Goal: Task Accomplishment & Management: Manage account settings

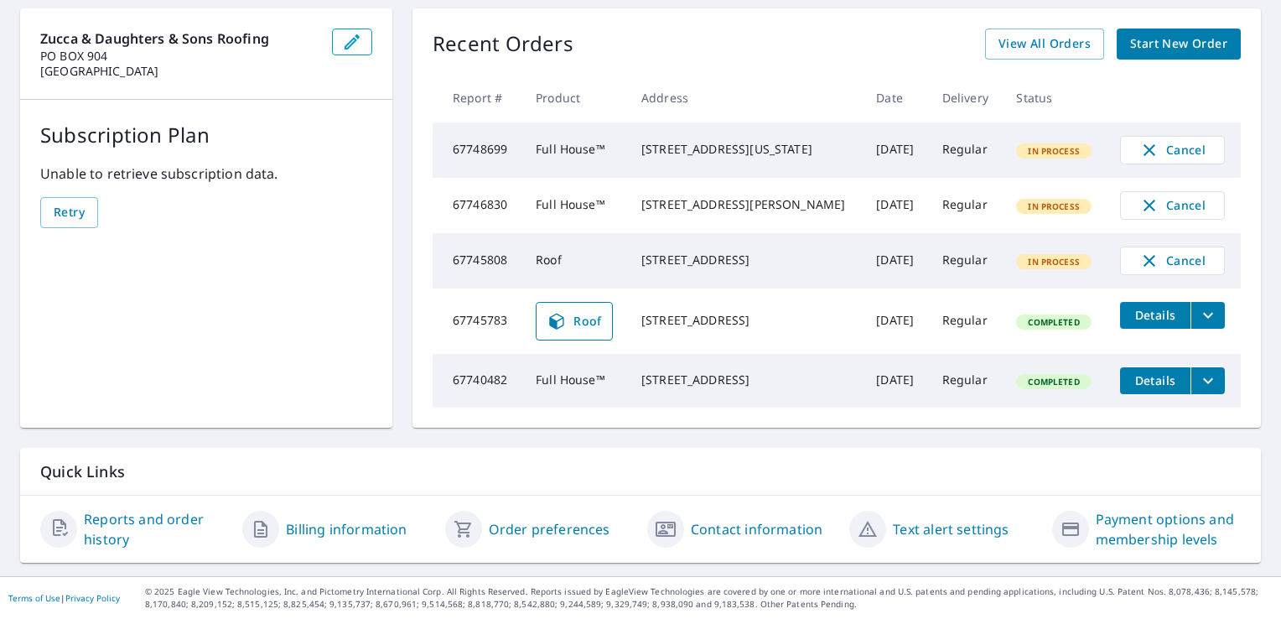
scroll to position [181, 0]
click at [568, 315] on span "Roof" at bounding box center [574, 321] width 55 height 20
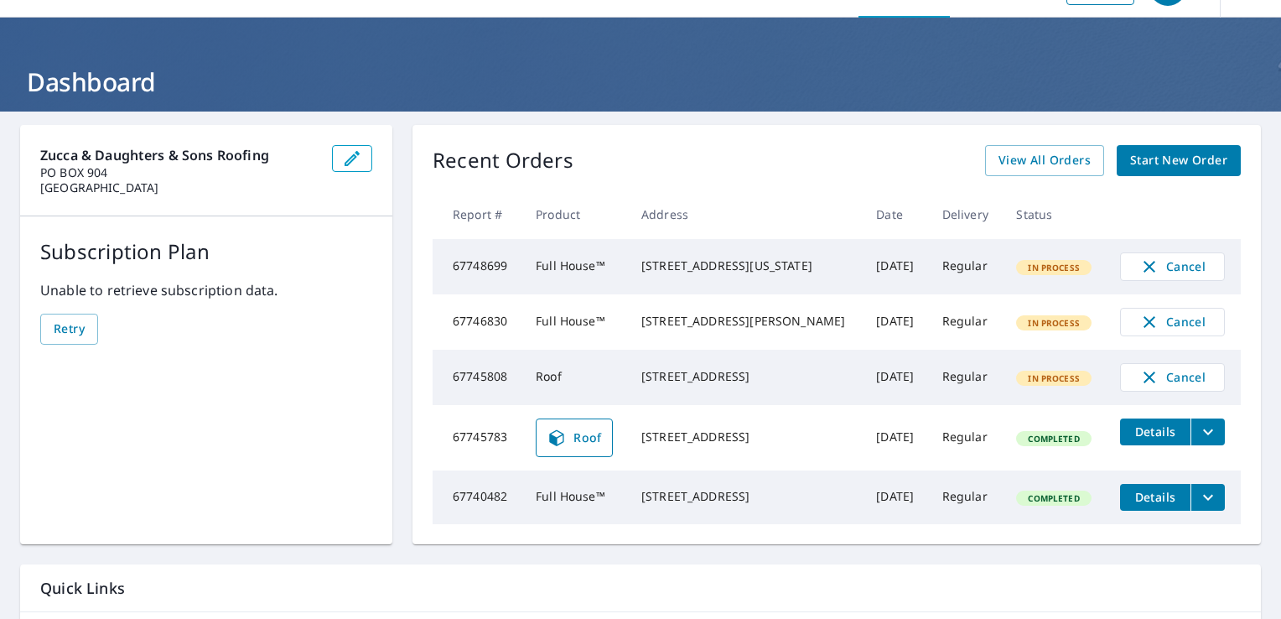
scroll to position [84, 0]
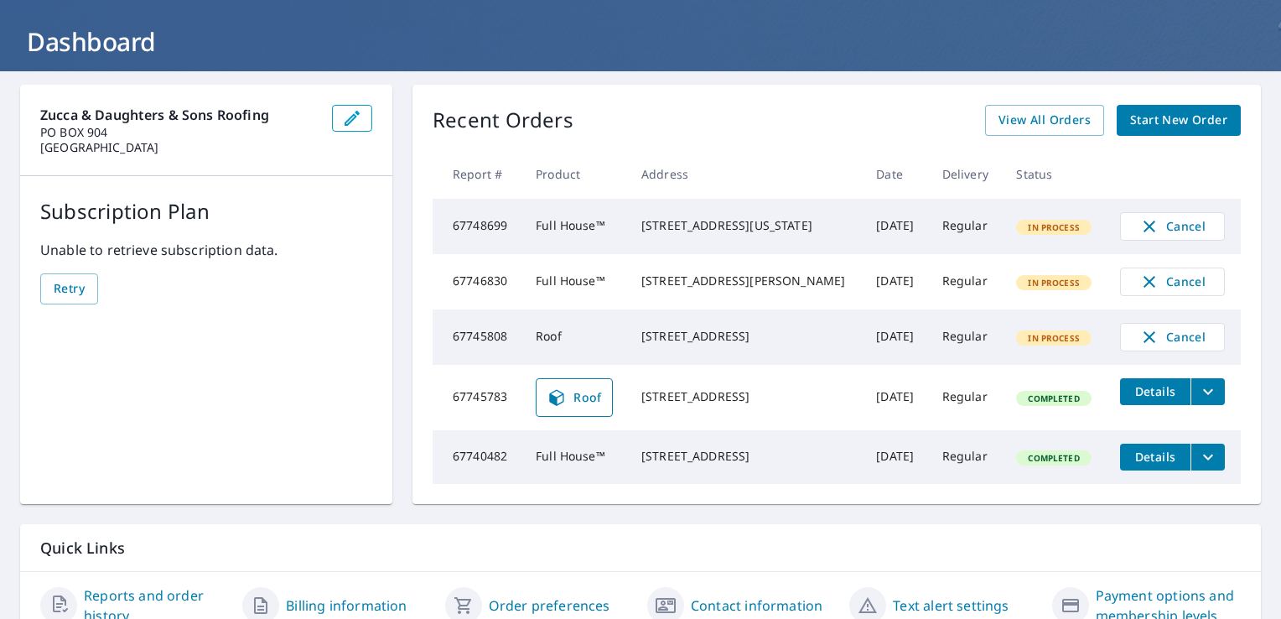
click at [1198, 402] on icon "filesDropdownBtn-67745783" at bounding box center [1208, 391] width 20 height 20
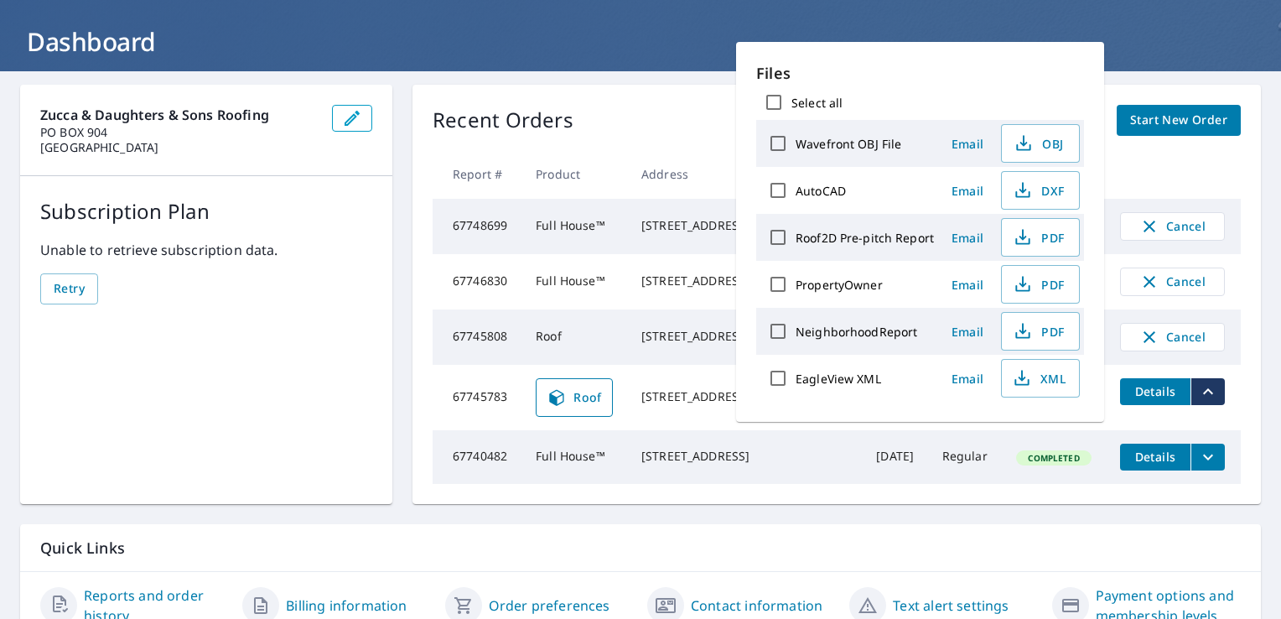
click at [1172, 83] on div "Zucca & Daughters & Sons Roofing PO BOX 904 BLUE SPRINGS, MO 64013 Subscription…" at bounding box center [640, 361] width 1281 height 581
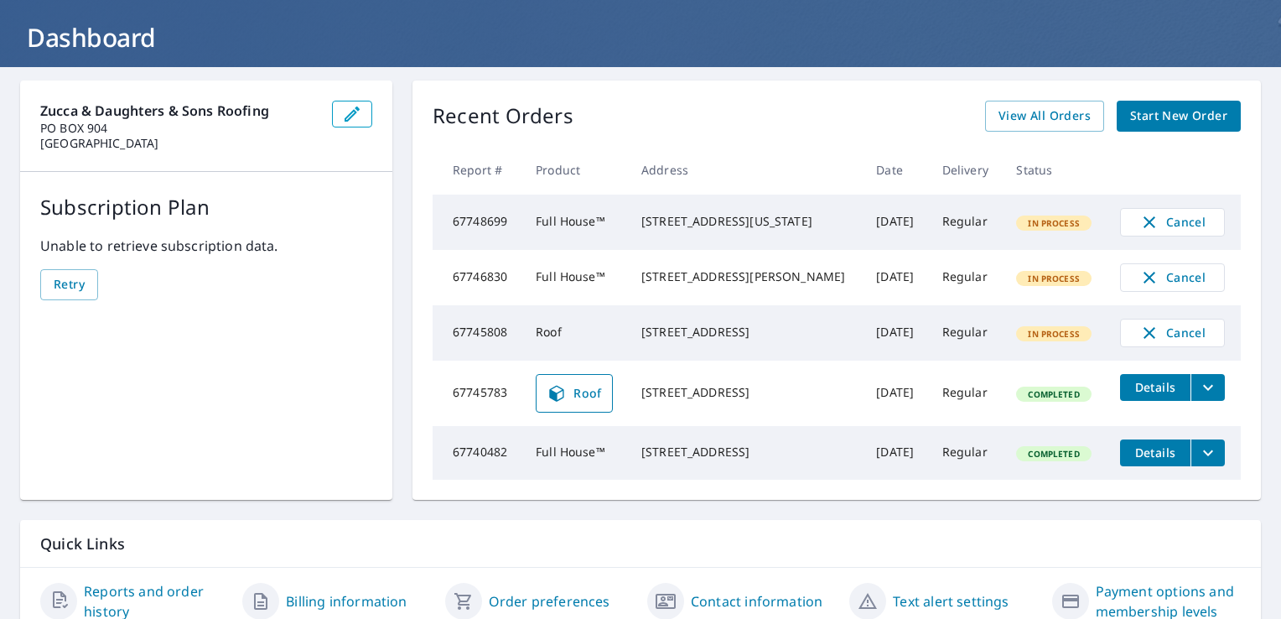
scroll to position [0, 0]
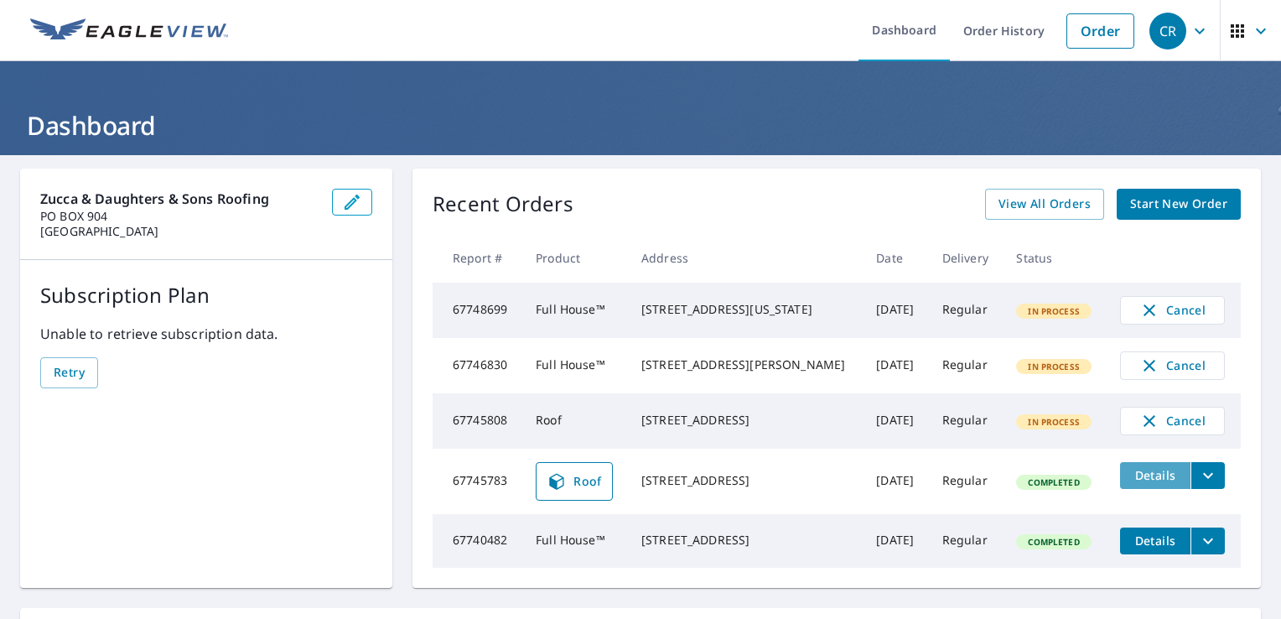
click at [1137, 483] on span "Details" at bounding box center [1155, 475] width 50 height 16
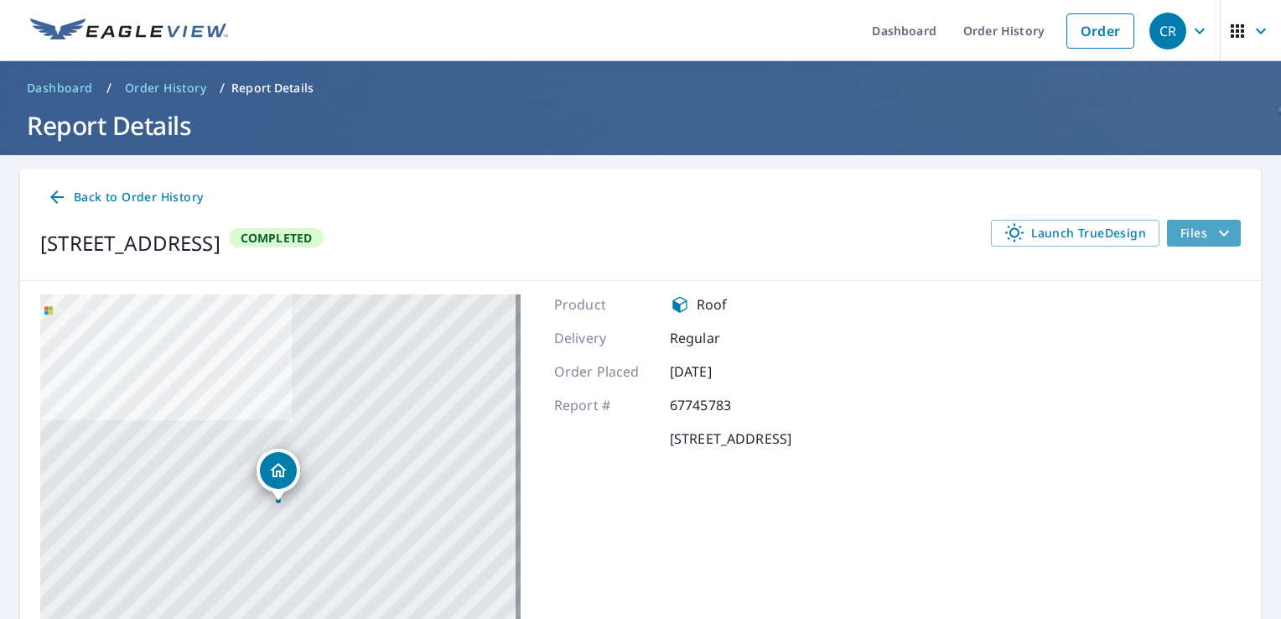
click at [1186, 238] on span "Files" at bounding box center [1207, 233] width 54 height 20
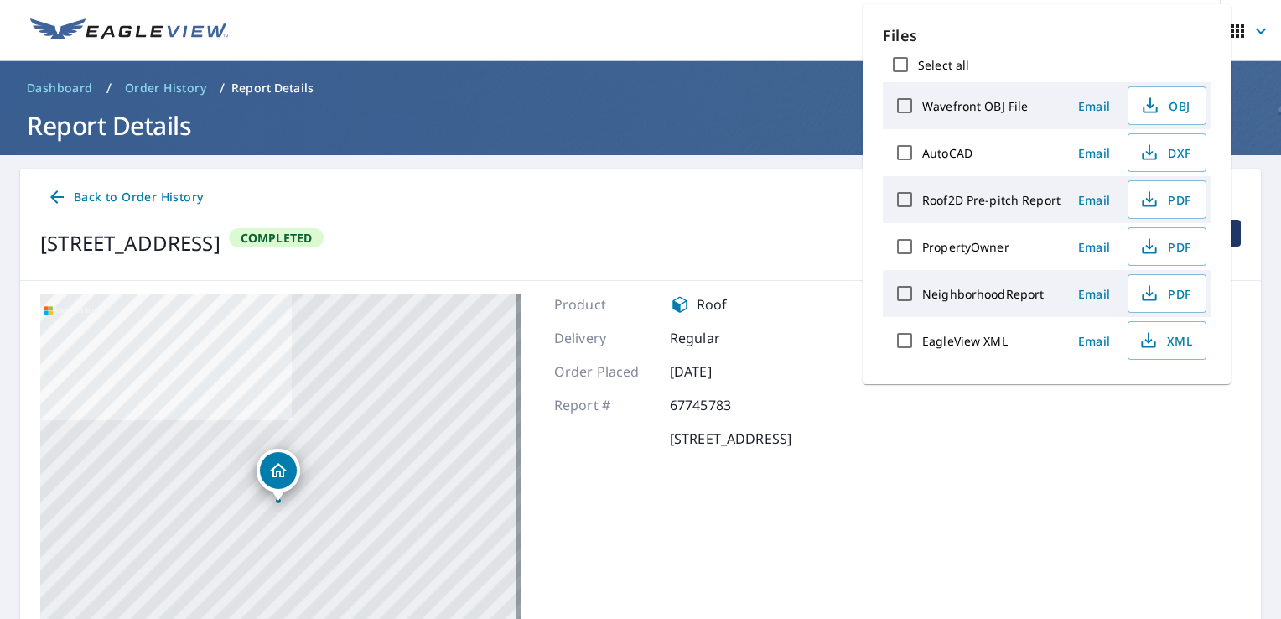
click at [733, 210] on div "Back to Order History" at bounding box center [640, 197] width 1201 height 31
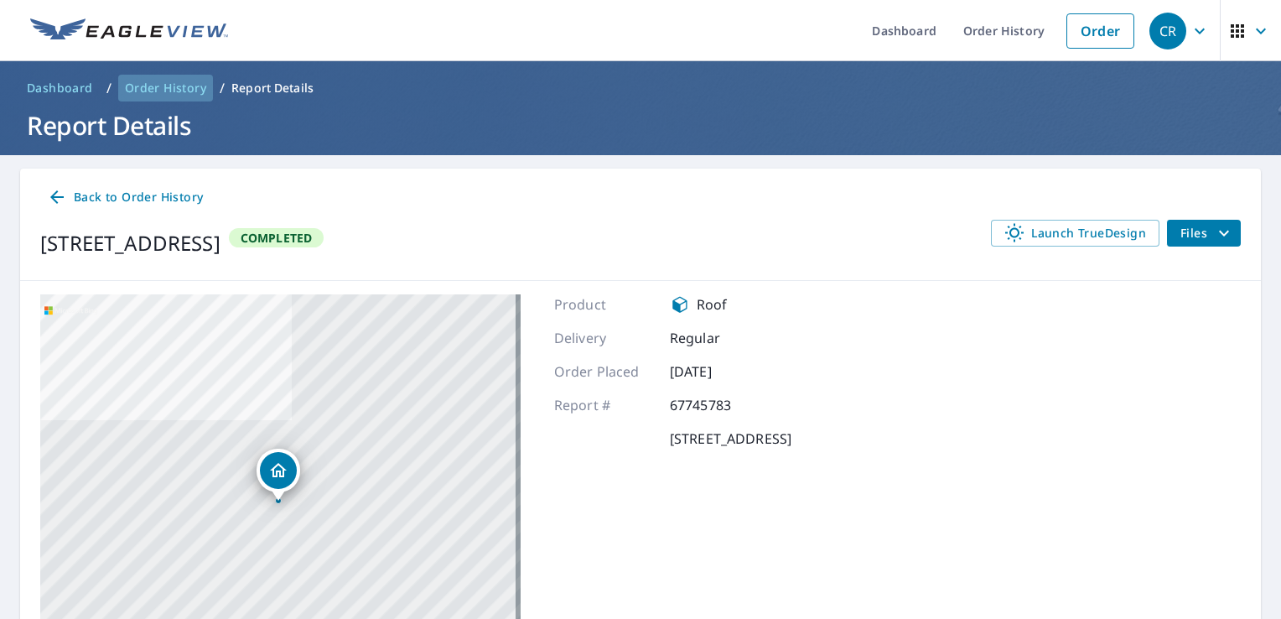
click at [167, 91] on span "Order History" at bounding box center [165, 88] width 81 height 17
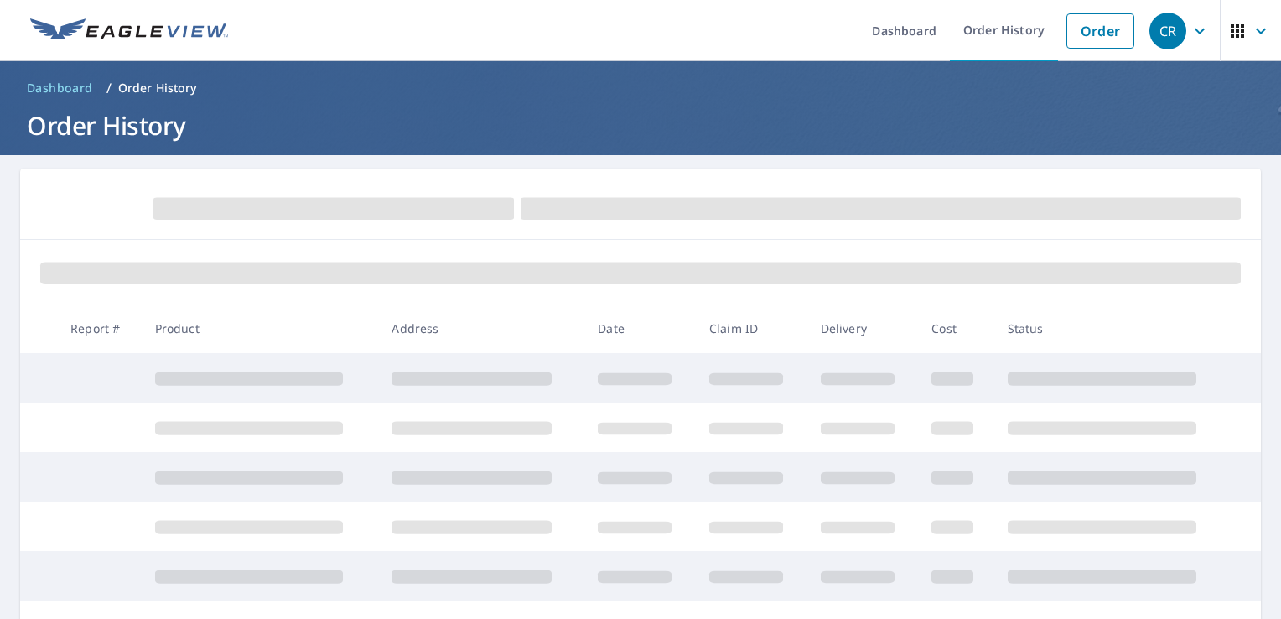
click at [64, 80] on span "Dashboard" at bounding box center [60, 88] width 66 height 17
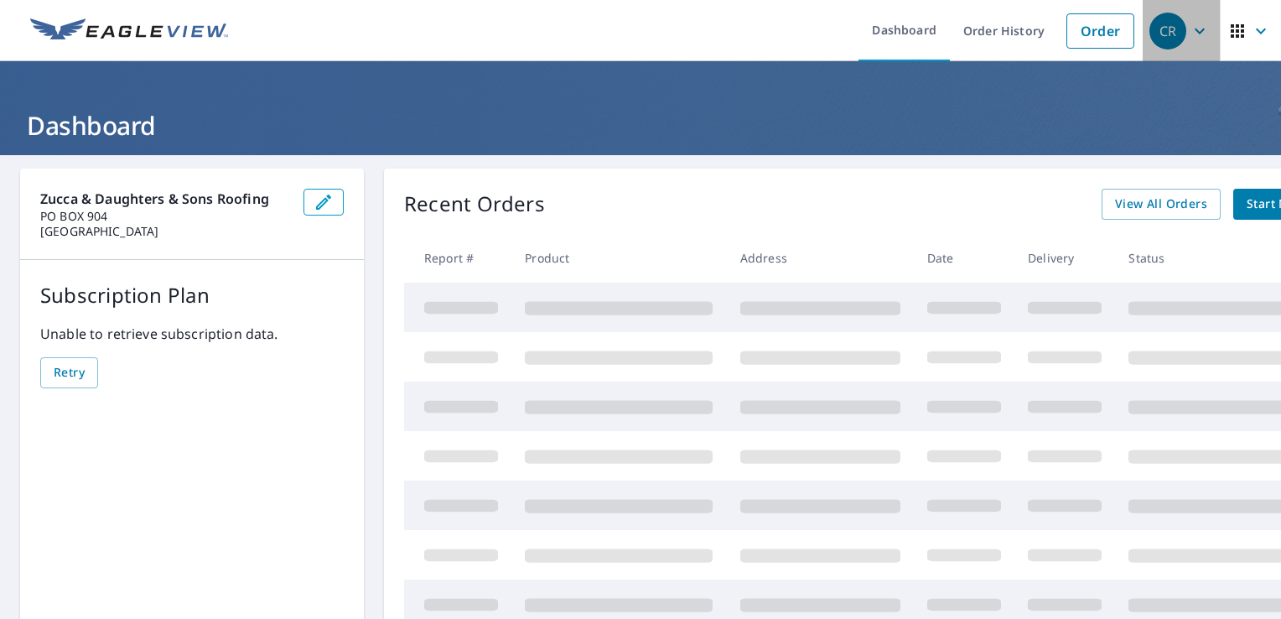
click at [1190, 29] on icon "button" at bounding box center [1200, 31] width 20 height 20
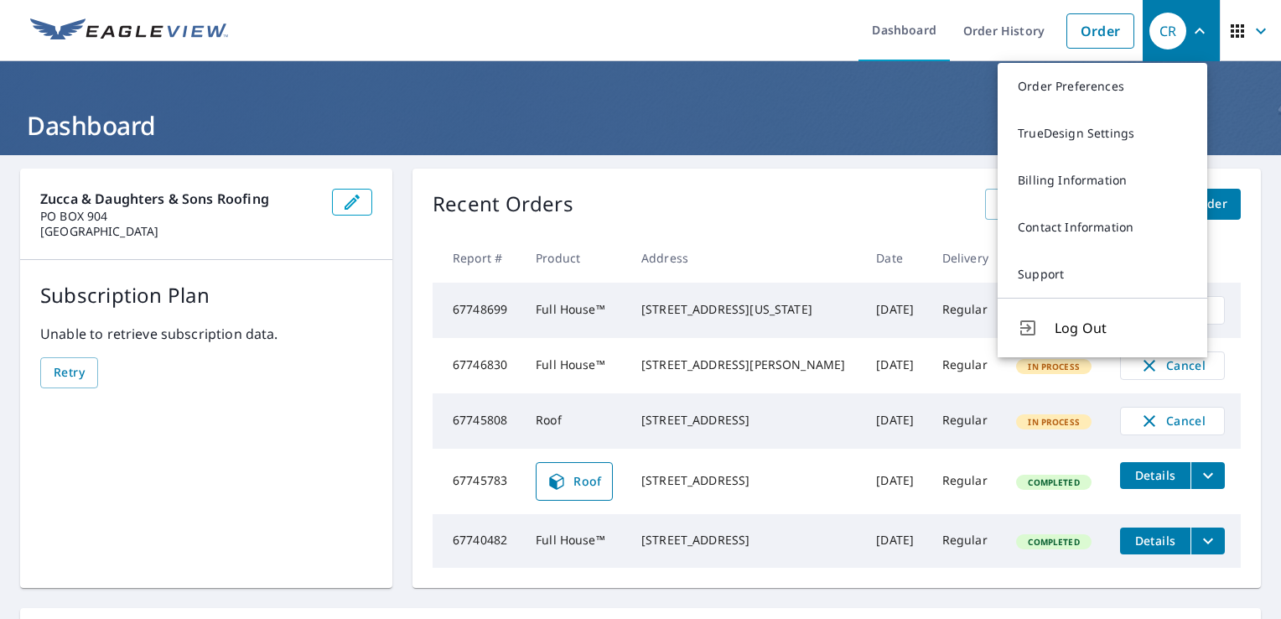
click at [1195, 29] on icon "button" at bounding box center [1200, 31] width 10 height 6
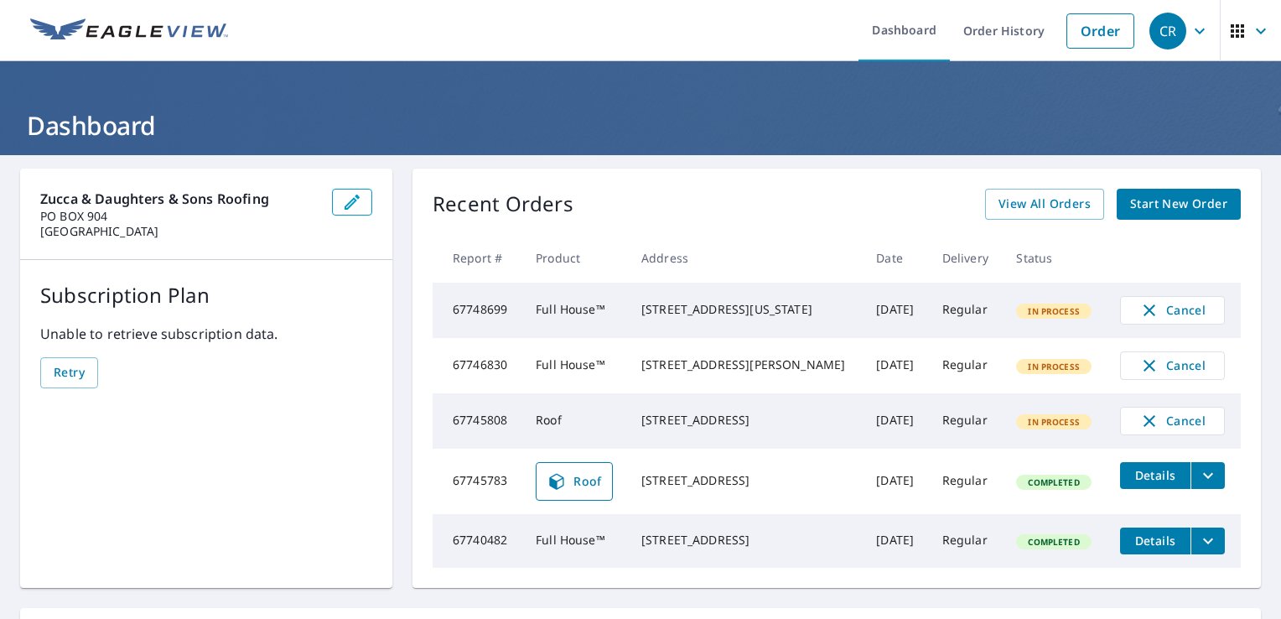
drag, startPoint x: 467, startPoint y: 501, endPoint x: 481, endPoint y: 501, distance: 14.3
click at [467, 501] on td "67745783" at bounding box center [478, 481] width 90 height 65
click at [587, 491] on span "Roof" at bounding box center [574, 481] width 55 height 20
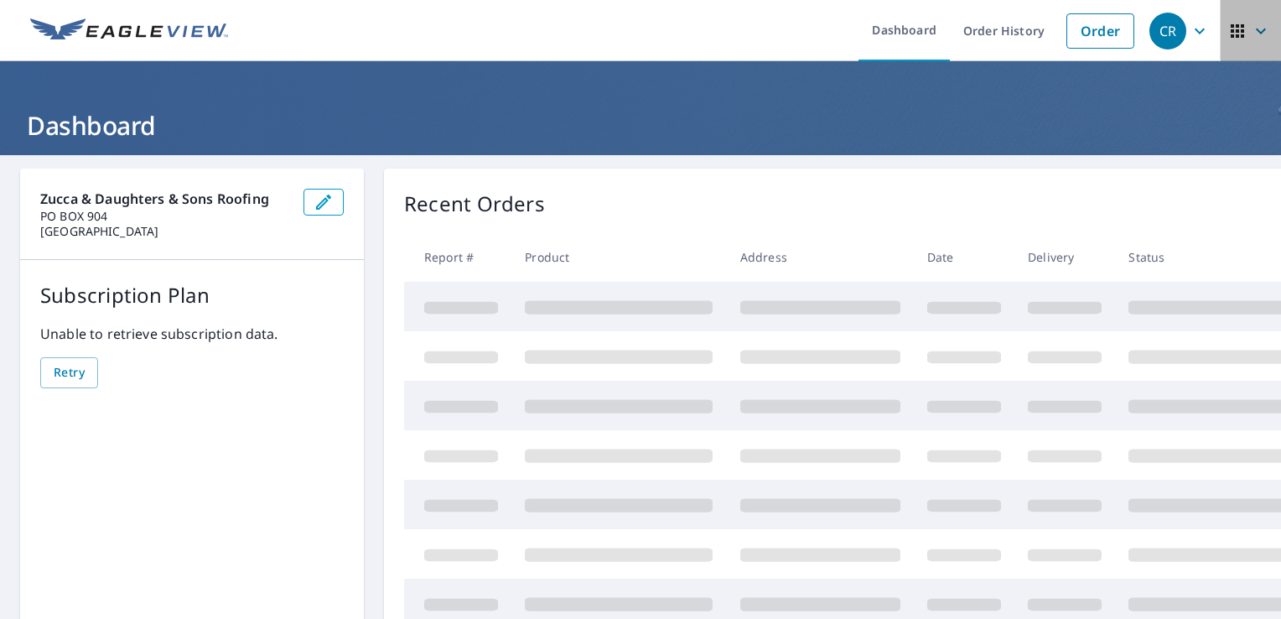
click at [1251, 30] on icon "button" at bounding box center [1261, 31] width 20 height 20
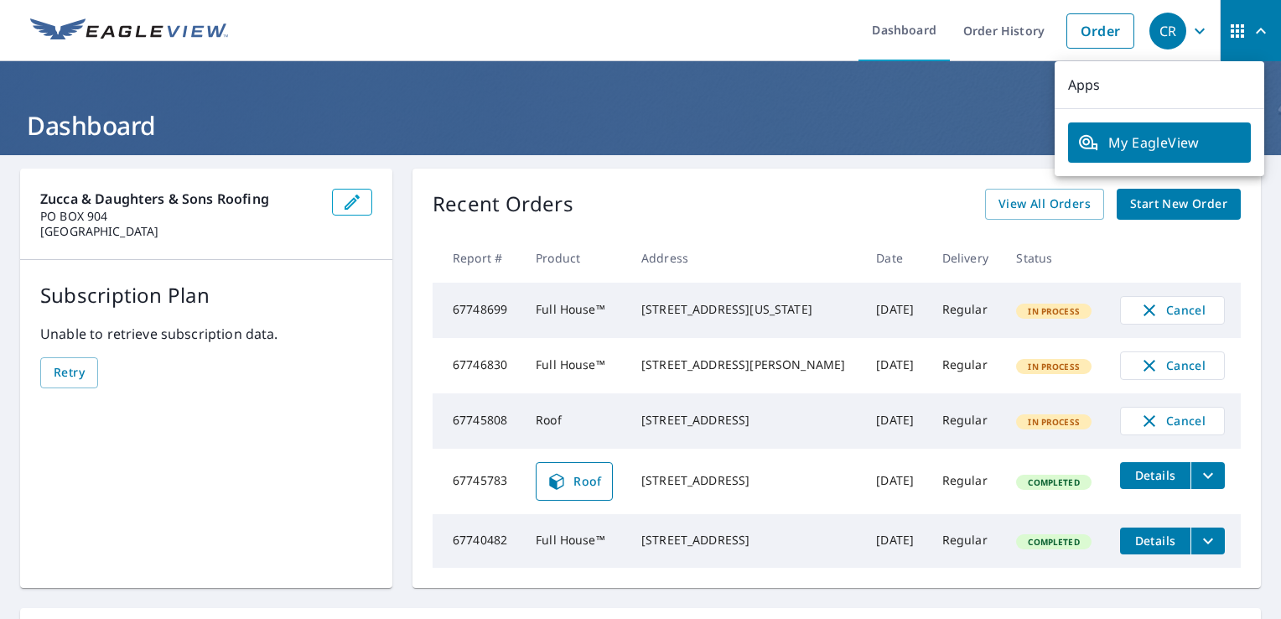
click at [1156, 139] on span "My EagleView" at bounding box center [1159, 142] width 163 height 20
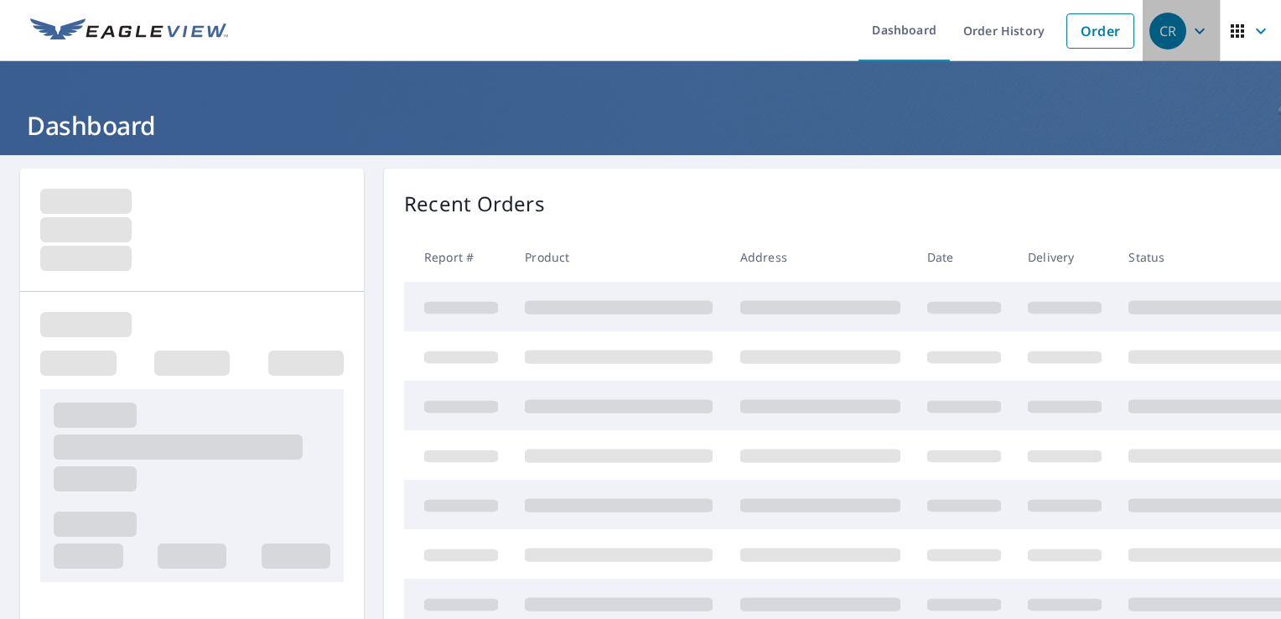
click at [1192, 29] on icon "button" at bounding box center [1200, 31] width 20 height 20
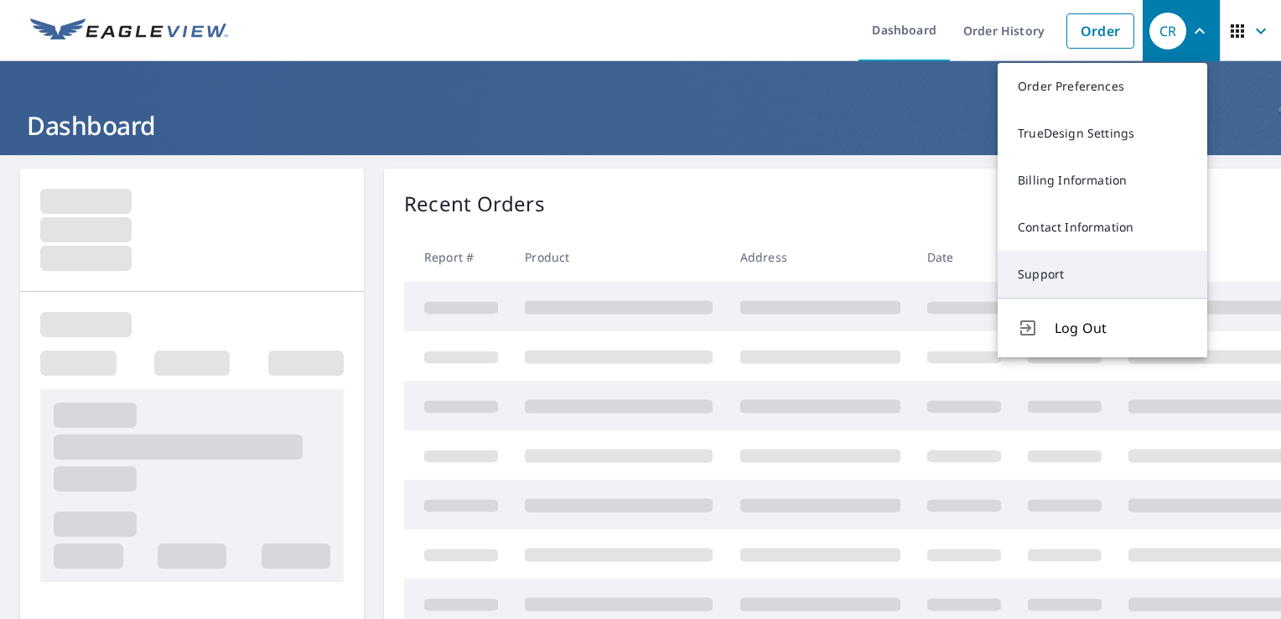
click at [1043, 276] on link "Support" at bounding box center [1103, 274] width 210 height 47
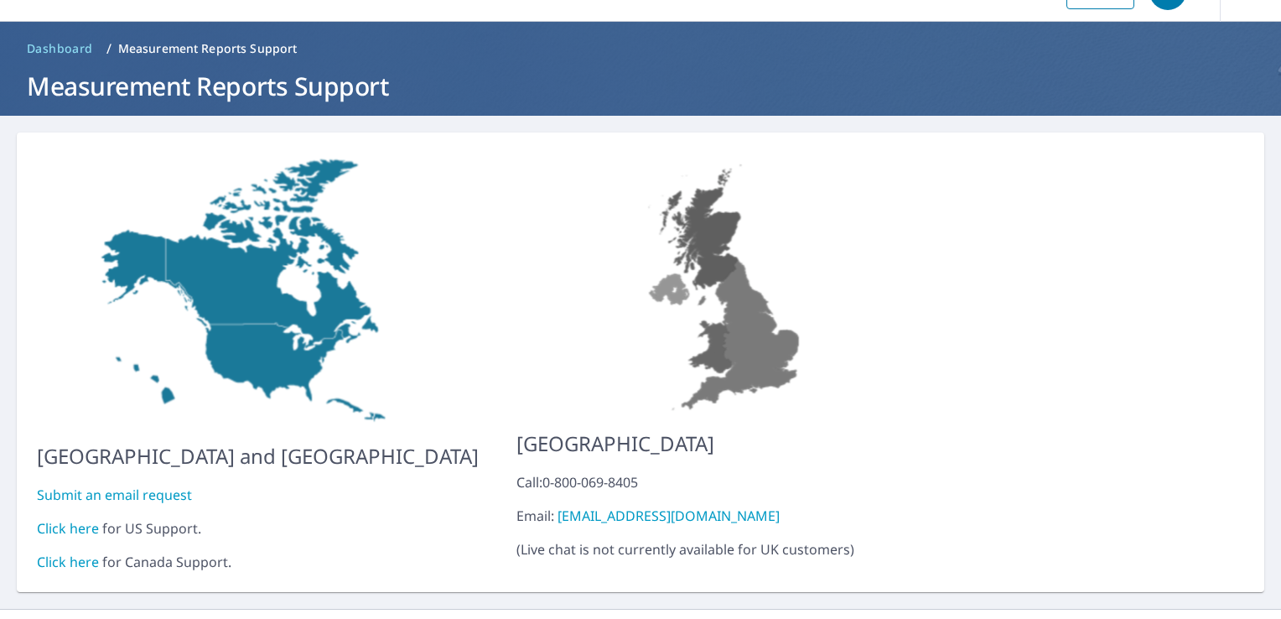
scroll to position [59, 0]
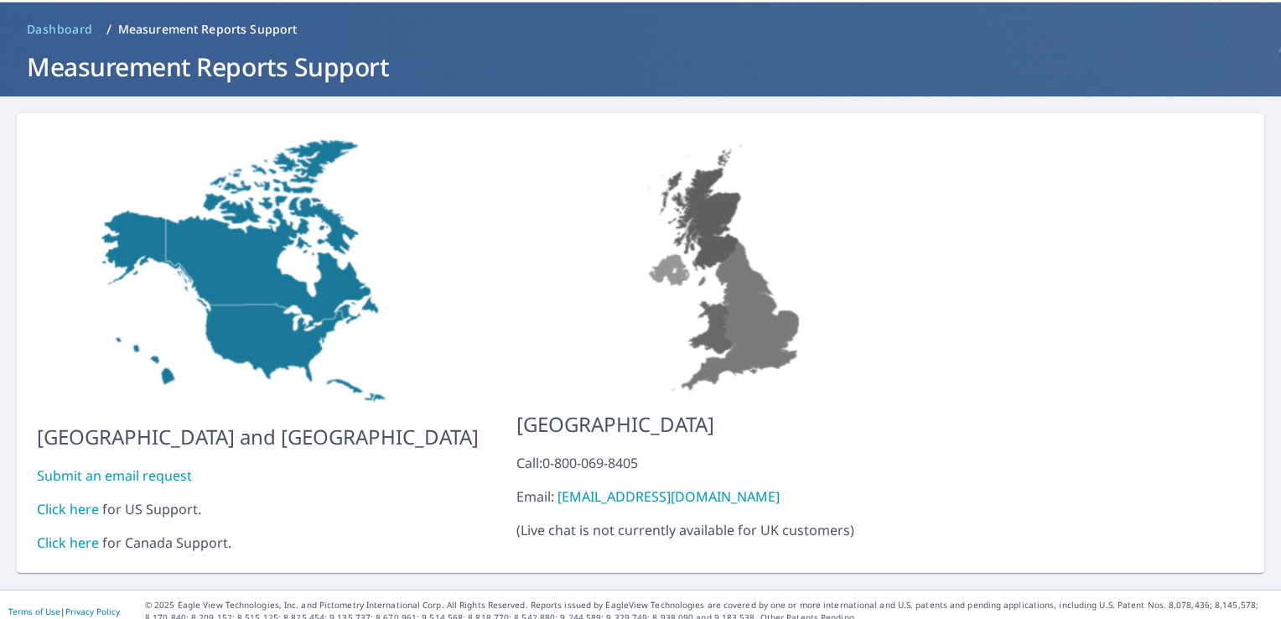
click at [84, 500] on link "Click here" at bounding box center [68, 509] width 62 height 18
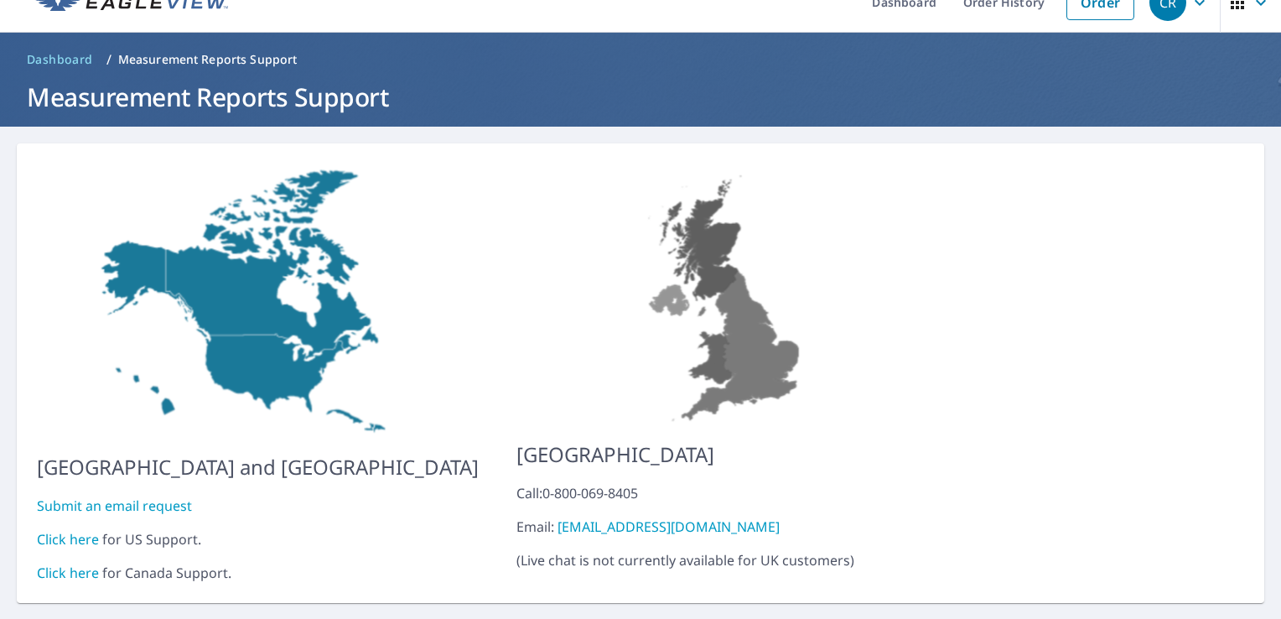
scroll to position [0, 0]
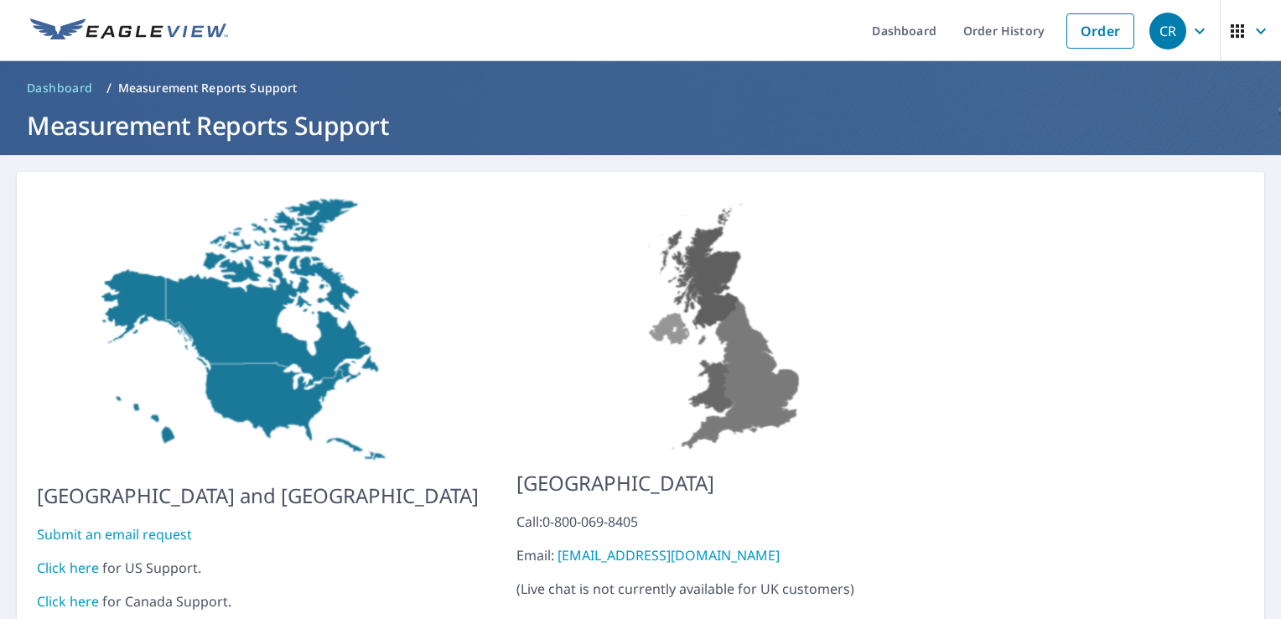
click at [1160, 30] on div "CR" at bounding box center [1167, 31] width 37 height 37
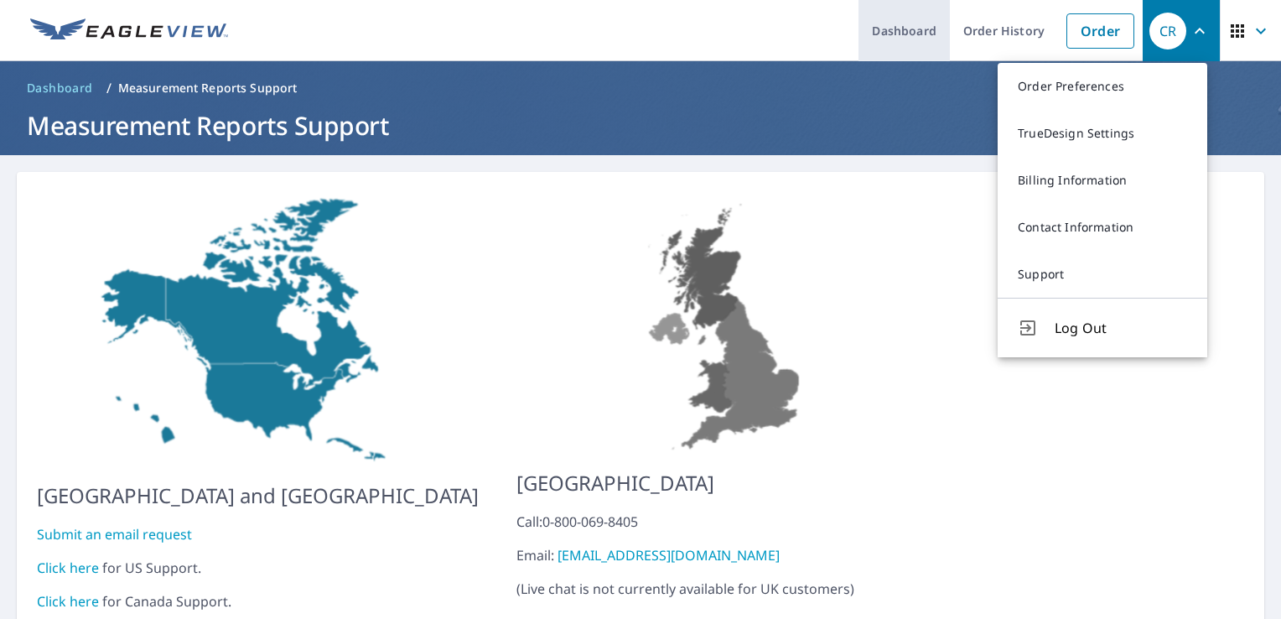
click at [893, 34] on link "Dashboard" at bounding box center [904, 30] width 91 height 61
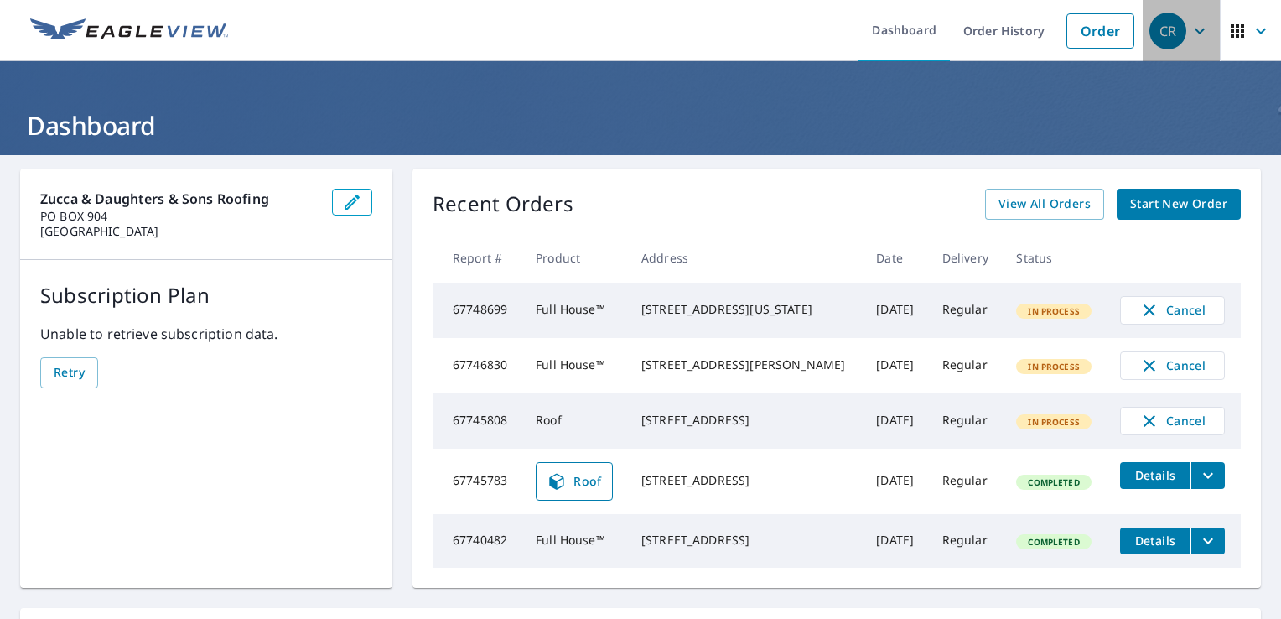
click at [1154, 35] on div "CR" at bounding box center [1167, 31] width 37 height 37
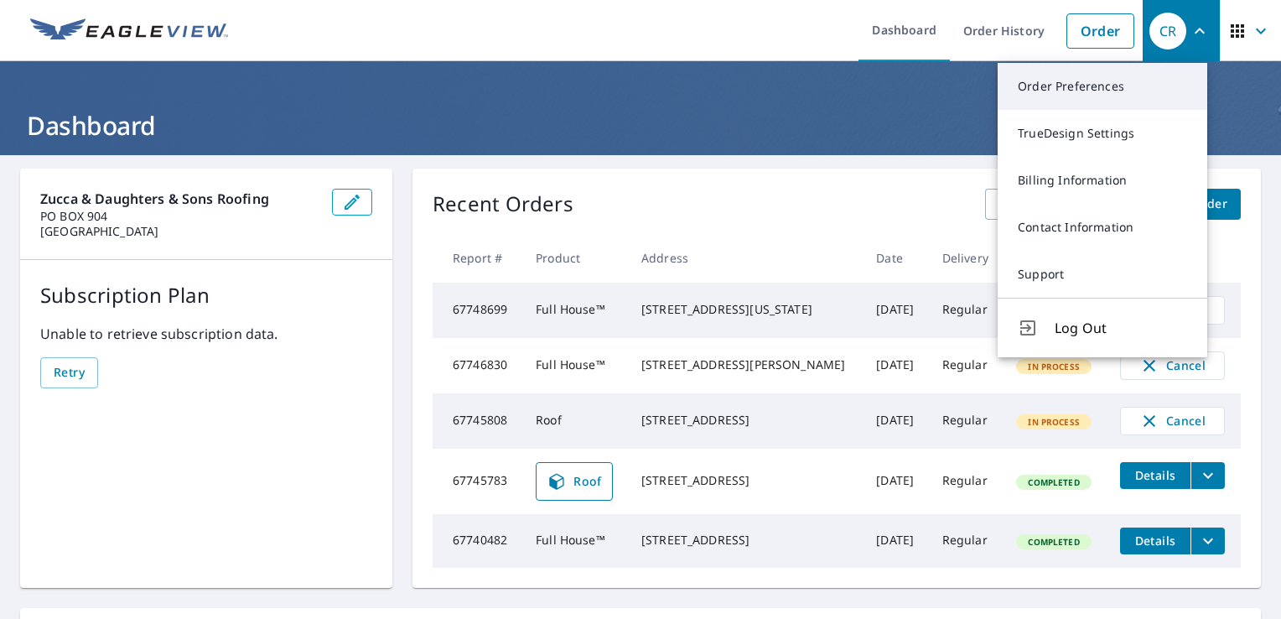
click at [1080, 89] on link "Order Preferences" at bounding box center [1103, 86] width 210 height 47
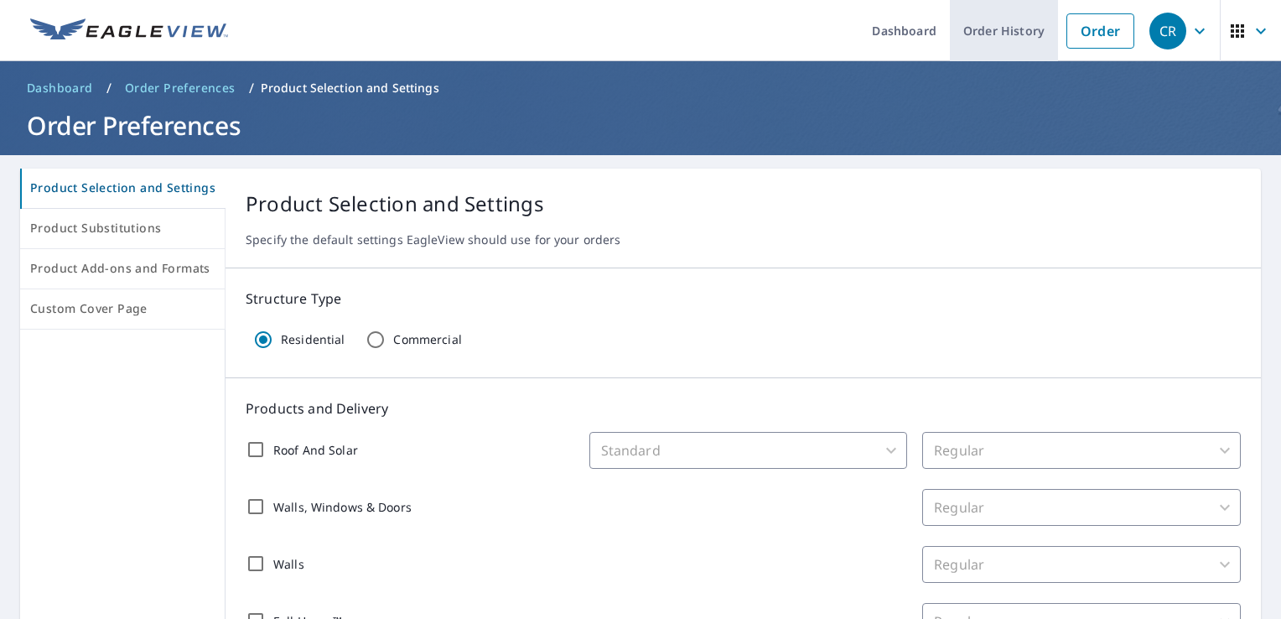
click at [1000, 36] on link "Order History" at bounding box center [1004, 30] width 108 height 61
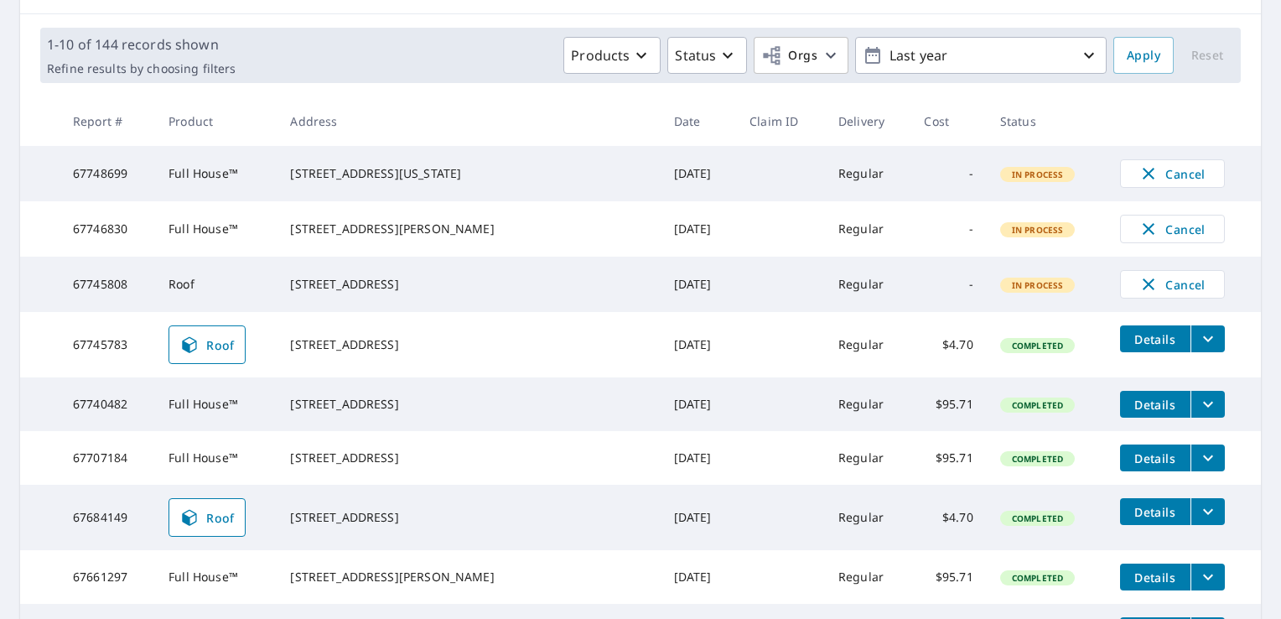
scroll to position [335, 0]
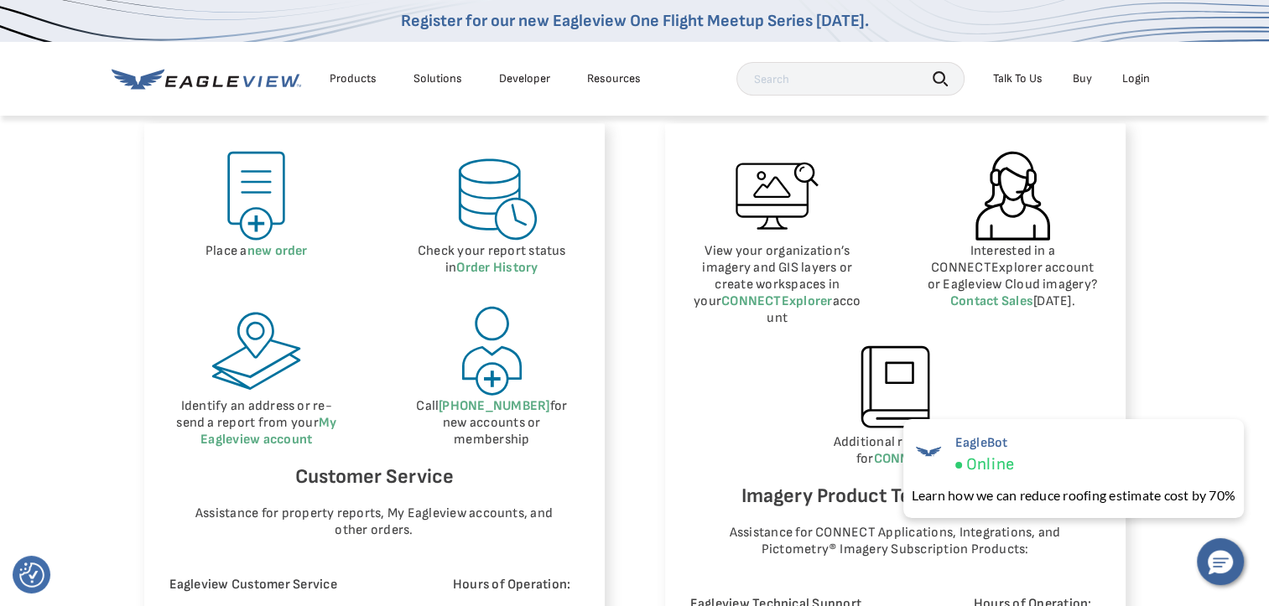
scroll to position [838, 0]
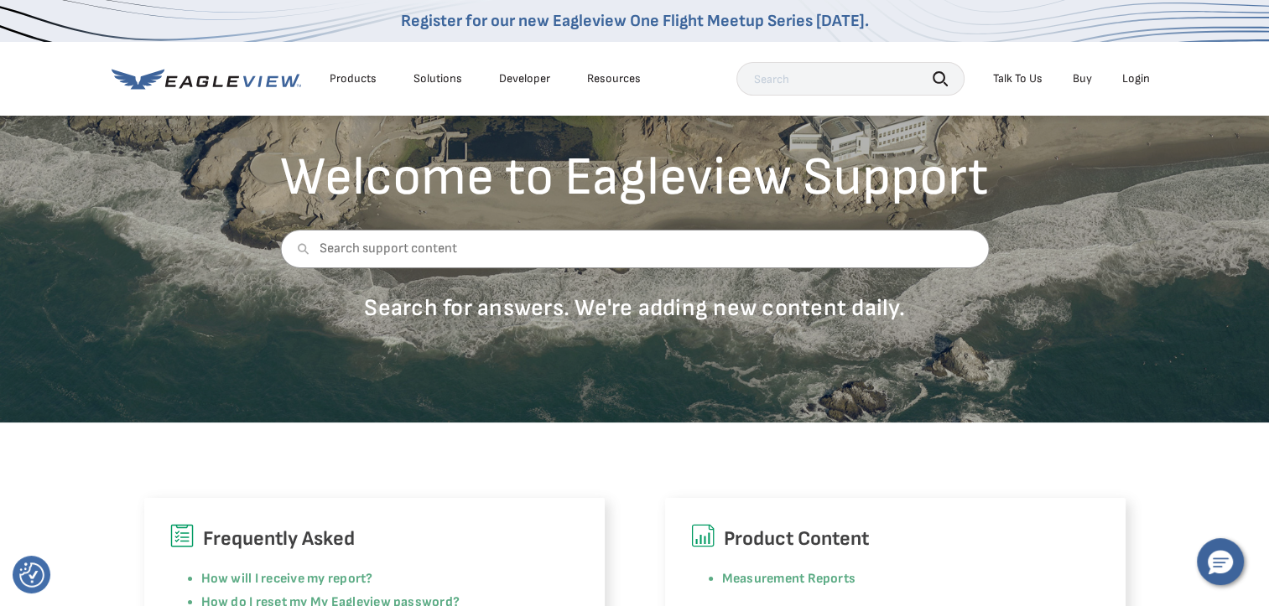
scroll to position [84, 0]
